Goal: Task Accomplishment & Management: Complete application form

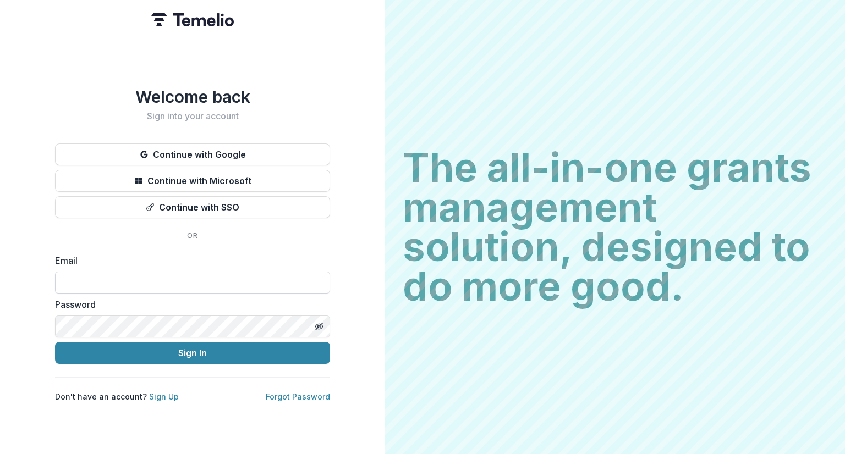
click at [202, 273] on input at bounding box center [192, 283] width 275 height 22
type input "**********"
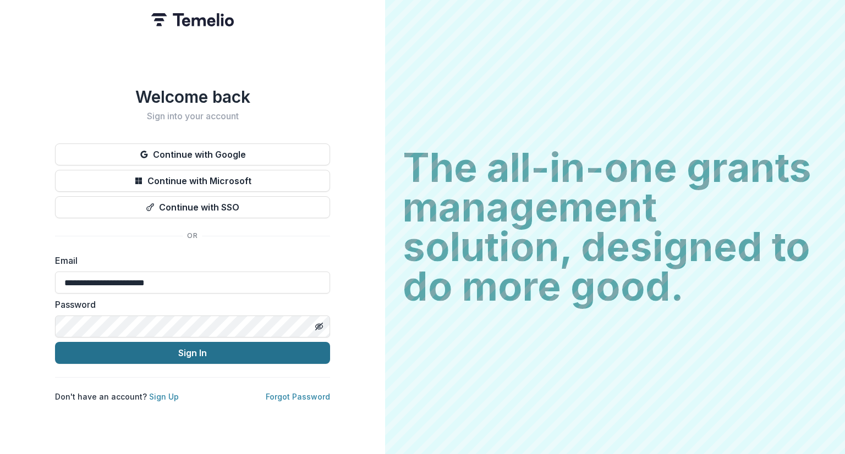
click at [192, 352] on button "Sign In" at bounding box center [192, 353] width 275 height 22
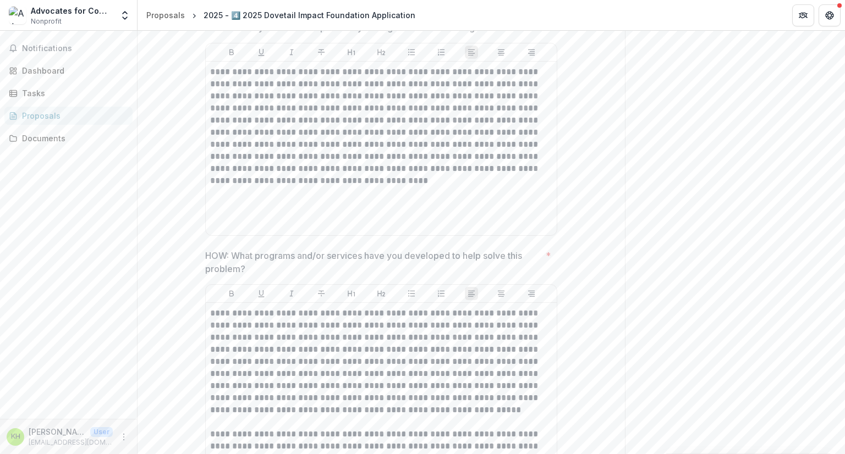
scroll to position [934, 0]
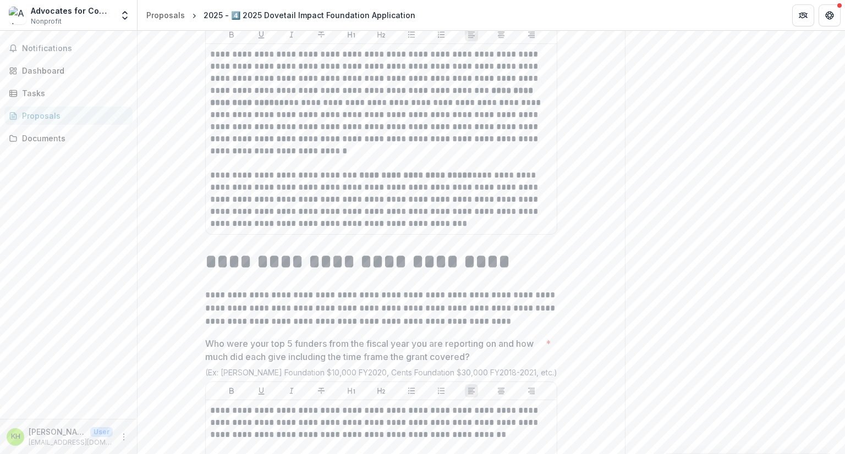
scroll to position [3172, 0]
click at [528, 79] on p "**********" at bounding box center [381, 101] width 342 height 109
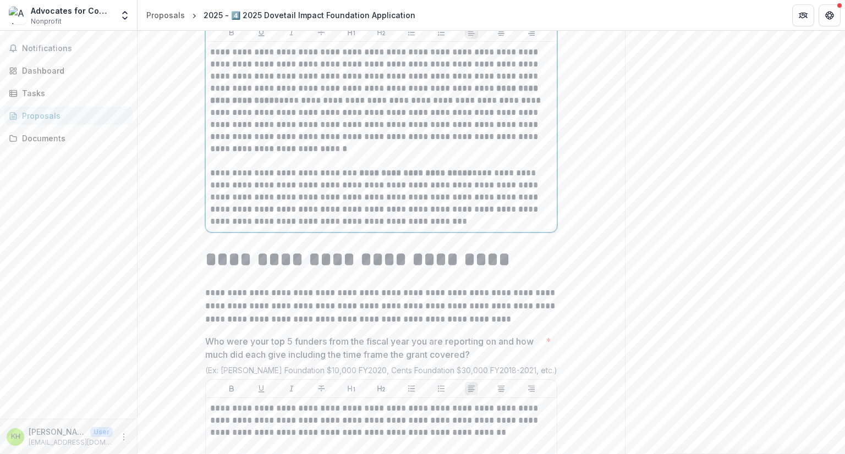
scroll to position [3175, 0]
click at [594, 126] on div "**********" at bounding box center [380, 395] width 487 height 6672
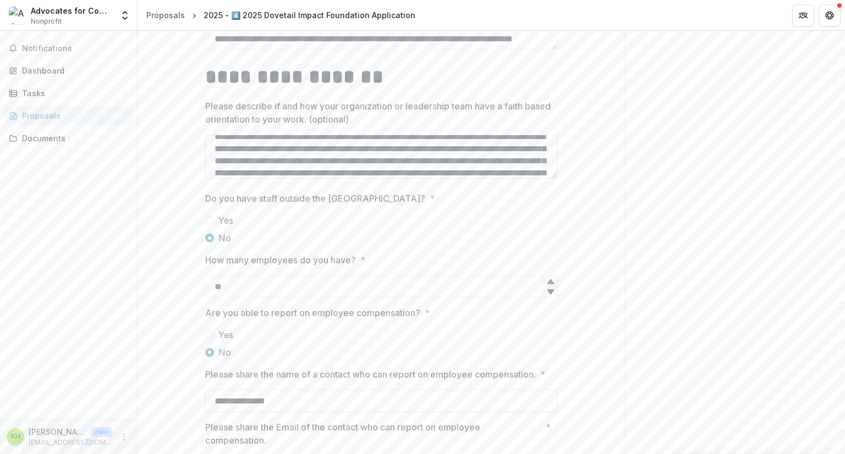
scroll to position [7, 0]
click at [297, 153] on textarea "Please describe if and how your organization or leadership team have a faith ba…" at bounding box center [381, 157] width 352 height 44
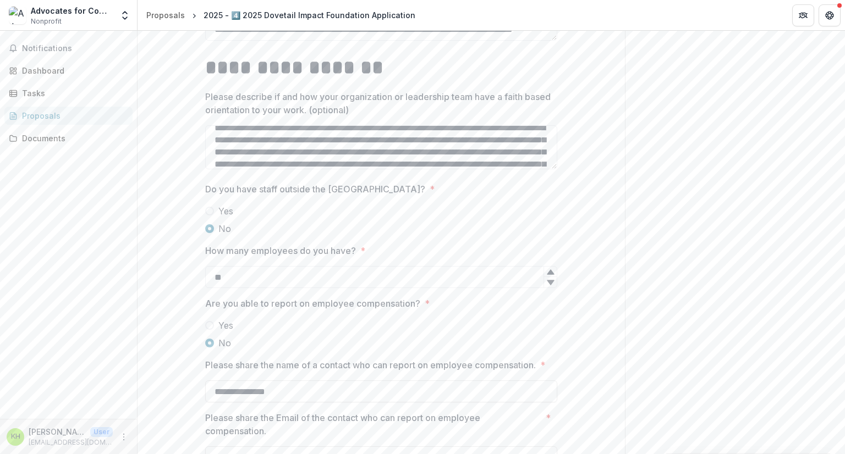
scroll to position [5247, 0]
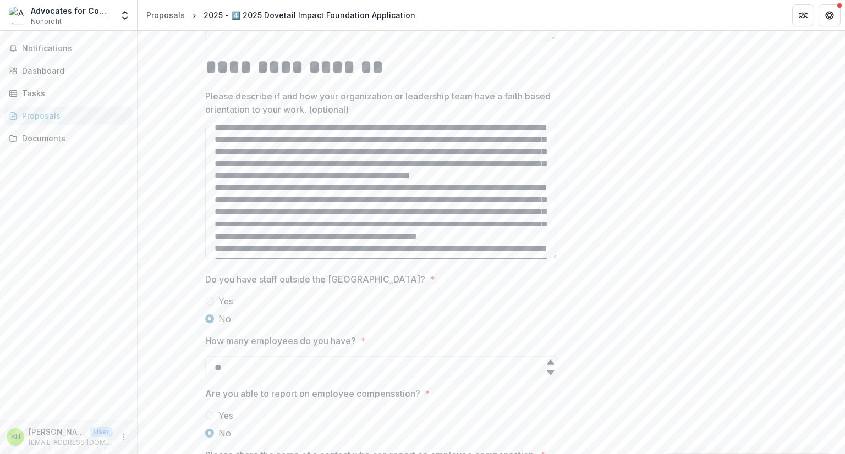
drag, startPoint x: 553, startPoint y: 169, endPoint x: 554, endPoint y: 260, distance: 90.7
click at [554, 260] on textarea "Please describe if and how your organization or leadership team have a faith ba…" at bounding box center [381, 192] width 352 height 135
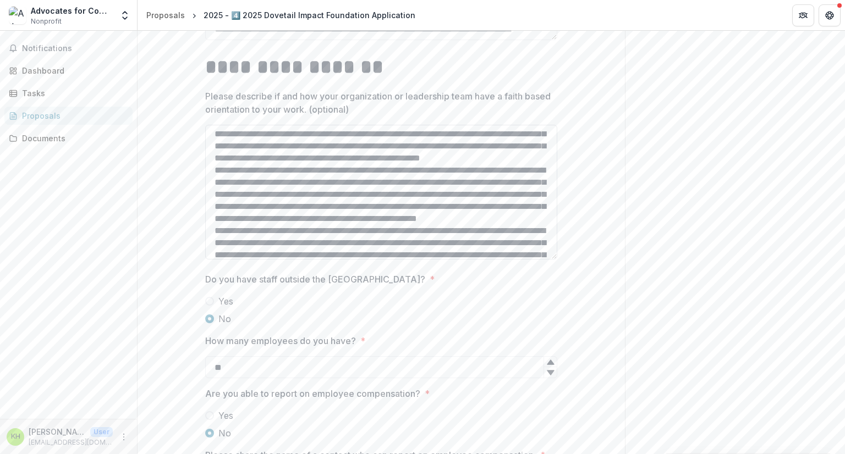
scroll to position [27, 0]
click at [376, 136] on textarea "Please describe if and how your organization or leadership team have a faith ba…" at bounding box center [381, 192] width 352 height 135
click at [492, 148] on textarea "Please describe if and how your organization or leadership team have a faith ba…" at bounding box center [381, 192] width 352 height 135
click at [323, 170] on textarea "Please describe if and how your organization or leadership team have a faith ba…" at bounding box center [381, 192] width 352 height 135
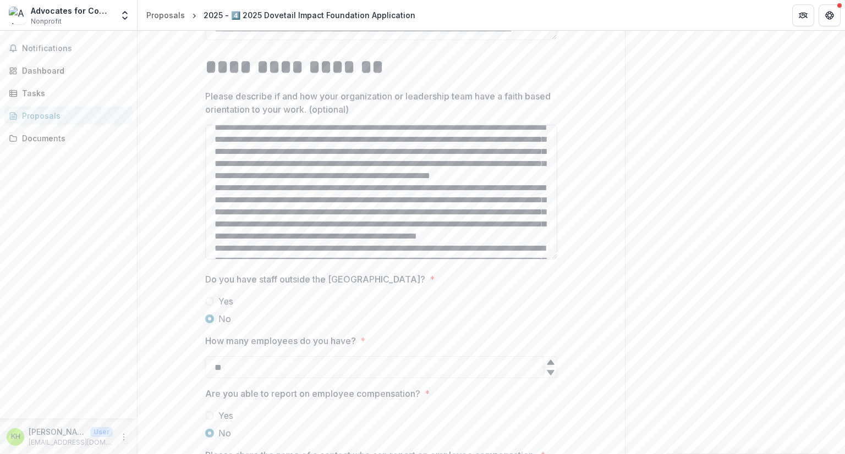
scroll to position [0, 0]
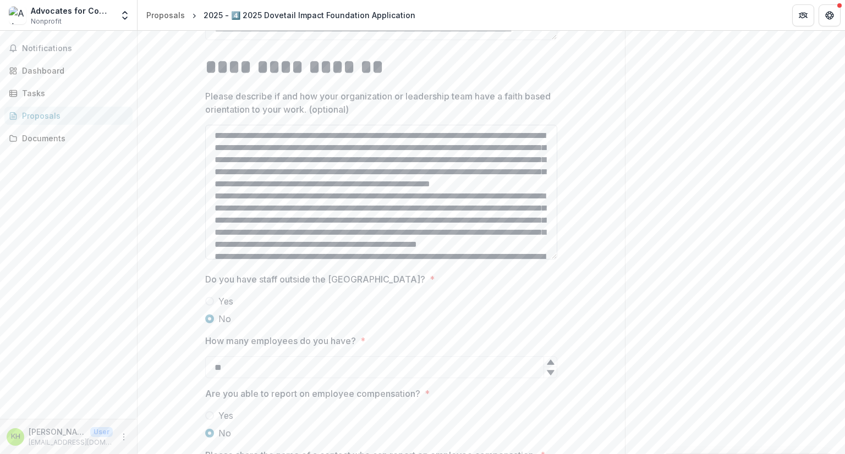
click at [298, 151] on textarea "Please describe if and how your organization or leadership team have a faith ba…" at bounding box center [381, 192] width 352 height 135
click at [376, 164] on textarea "Please describe if and how your organization or leadership team have a faith ba…" at bounding box center [381, 192] width 352 height 135
click at [492, 175] on textarea "Please describe if and how your organization or leadership team have a faith ba…" at bounding box center [381, 192] width 352 height 135
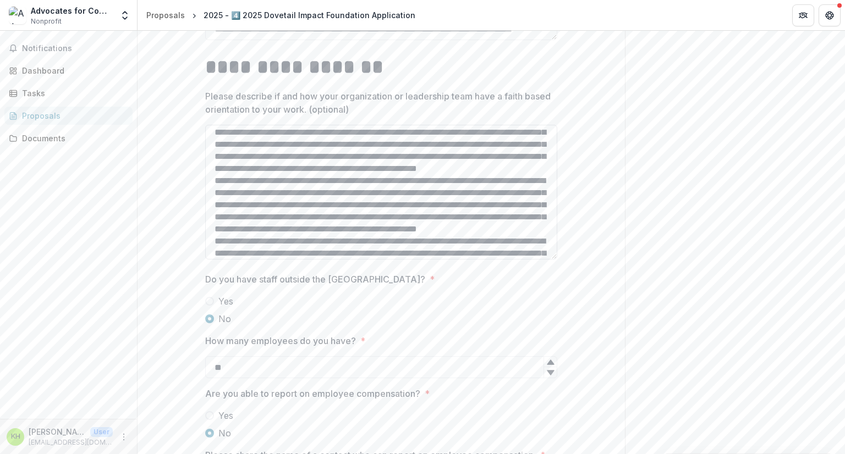
scroll to position [22, 0]
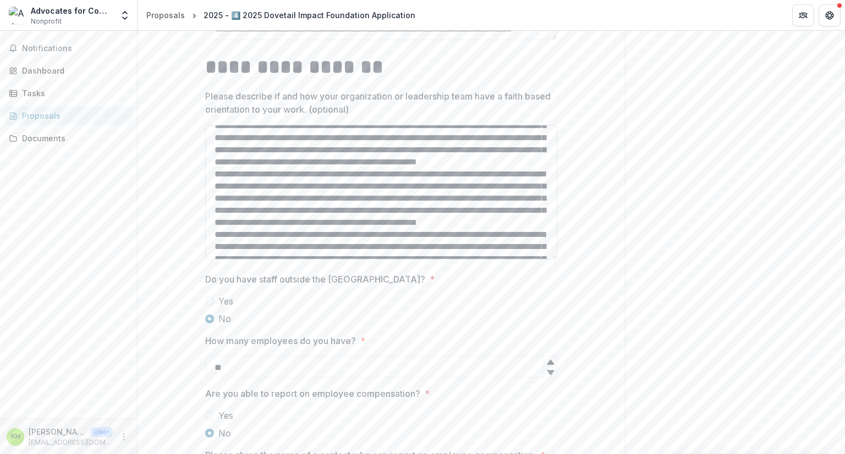
click at [323, 178] on textarea "Please describe if and how your organization or leadership team have a faith ba…" at bounding box center [381, 192] width 352 height 135
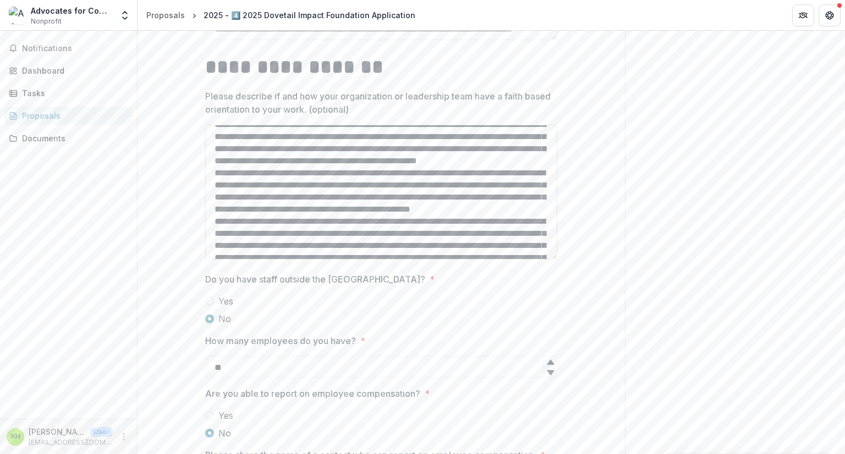
click at [338, 152] on textarea "Please describe if and how your organization or leadership team have a faith ba…" at bounding box center [381, 192] width 352 height 135
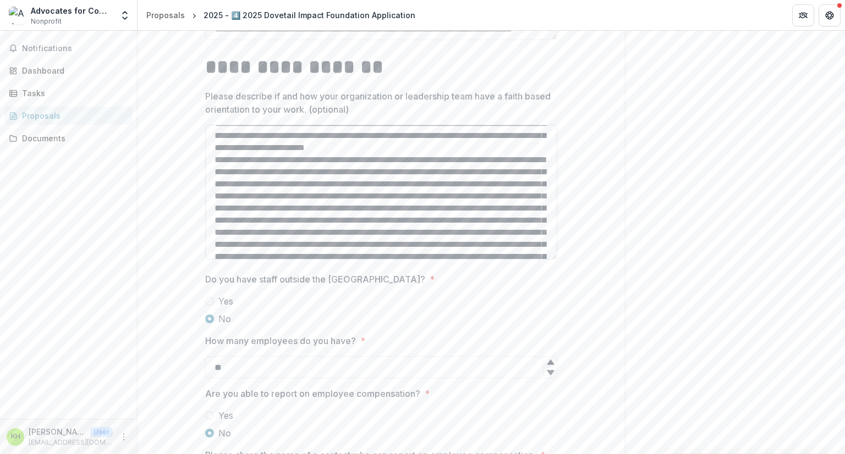
scroll to position [435, 0]
click at [213, 162] on textarea "Please describe if and how your organization or leadership team have a faith ba…" at bounding box center [381, 192] width 352 height 135
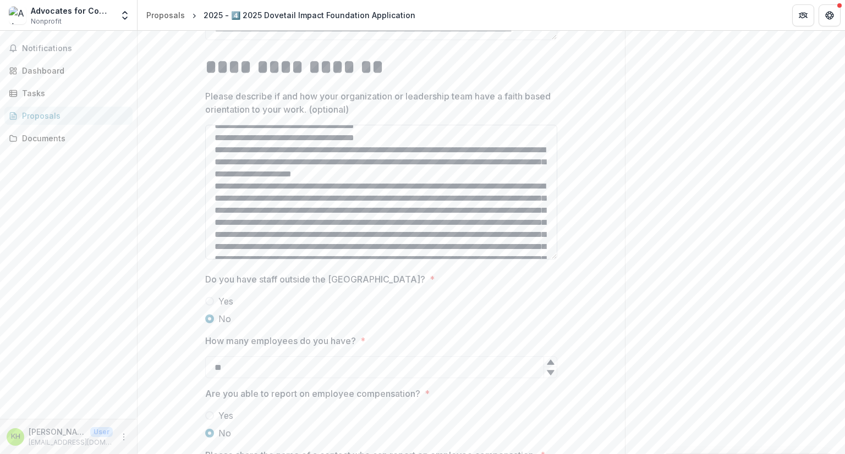
scroll to position [907, 0]
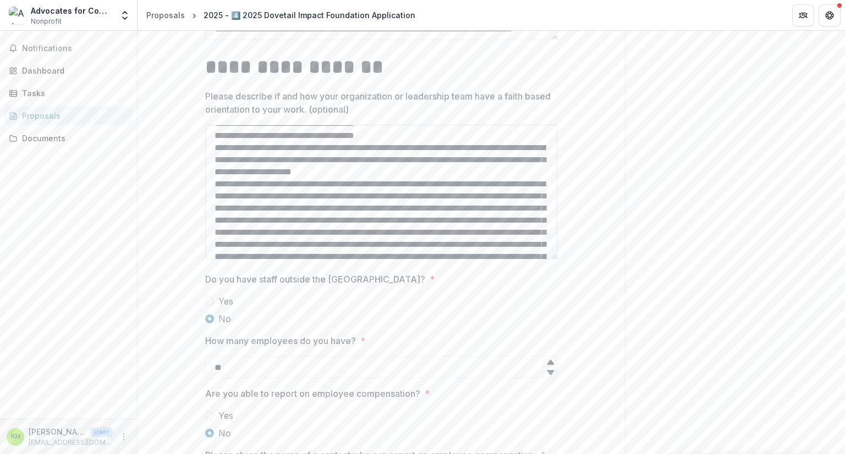
click at [212, 222] on textarea "Please describe if and how your organization or leadership team have a faith ba…" at bounding box center [381, 192] width 352 height 135
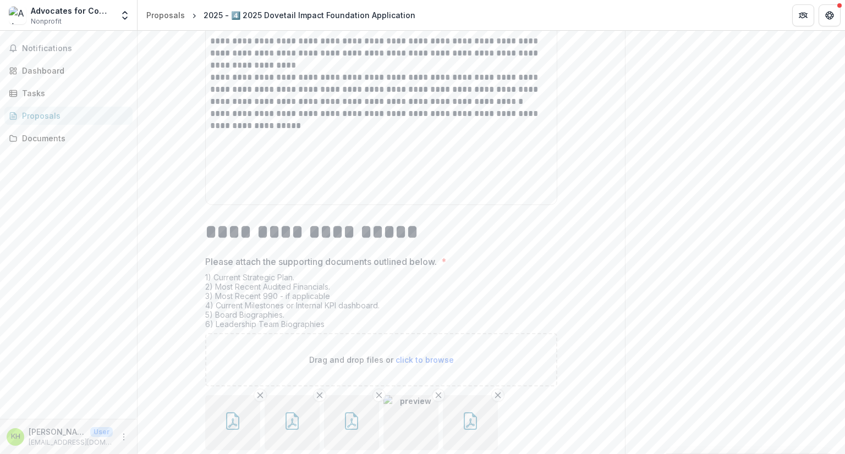
scroll to position [5935, 0]
type textarea "**********"
click at [210, 111] on p "**********" at bounding box center [381, 118] width 342 height 24
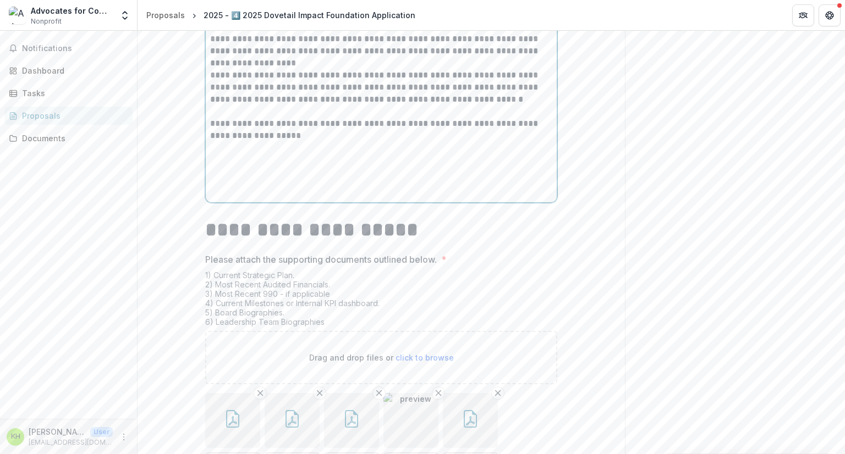
click at [351, 125] on p "**********" at bounding box center [381, 130] width 342 height 24
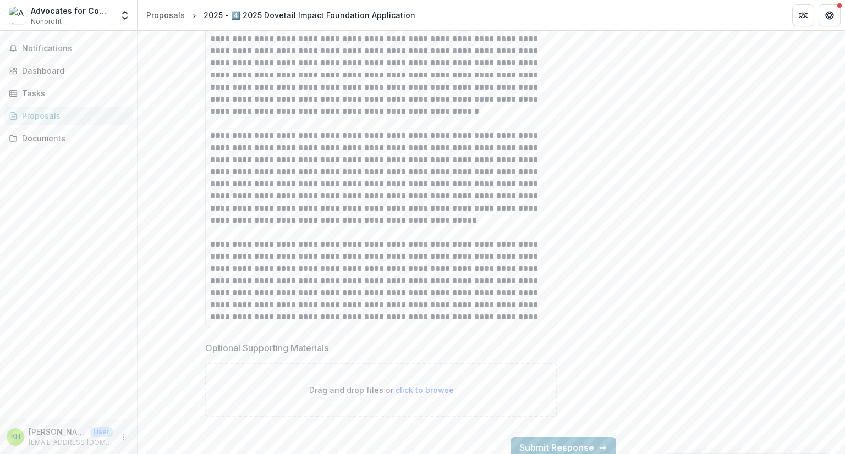
scroll to position [6571, 0]
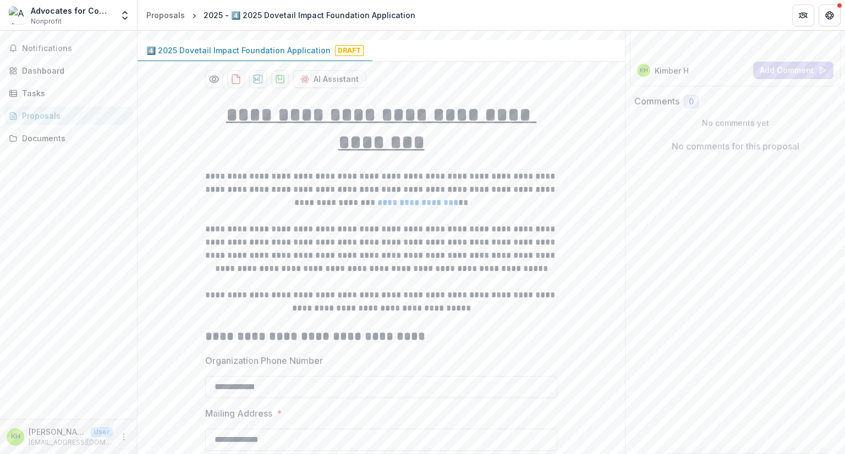
scroll to position [0, 0]
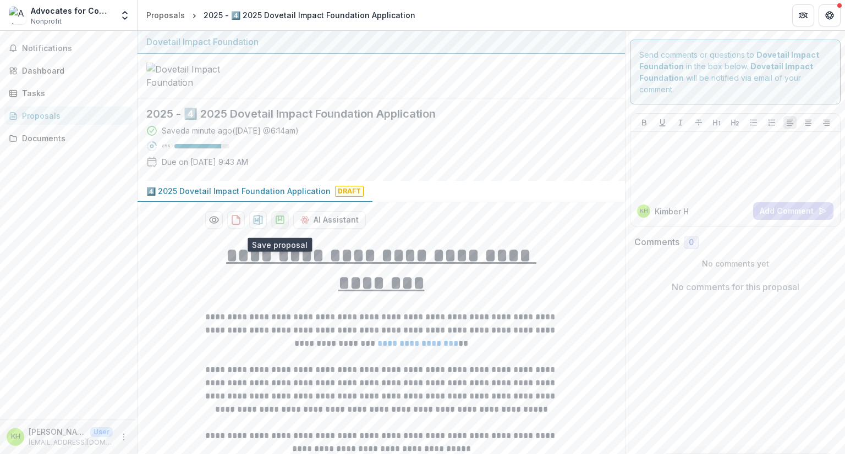
click at [278, 220] on polygon "download-proposal" at bounding box center [279, 218] width 3 height 4
